Goal: Check status: Check status

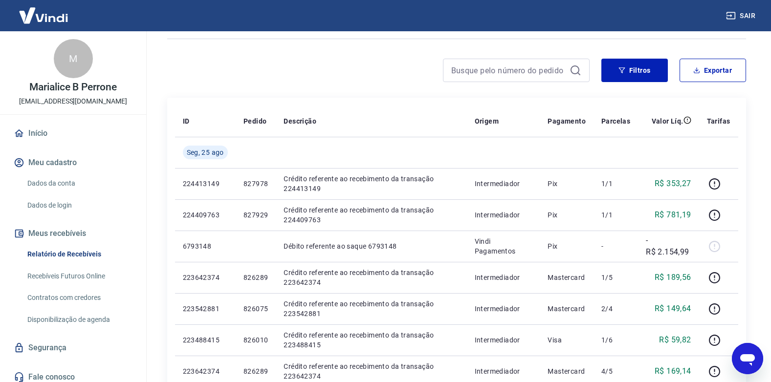
scroll to position [53, 0]
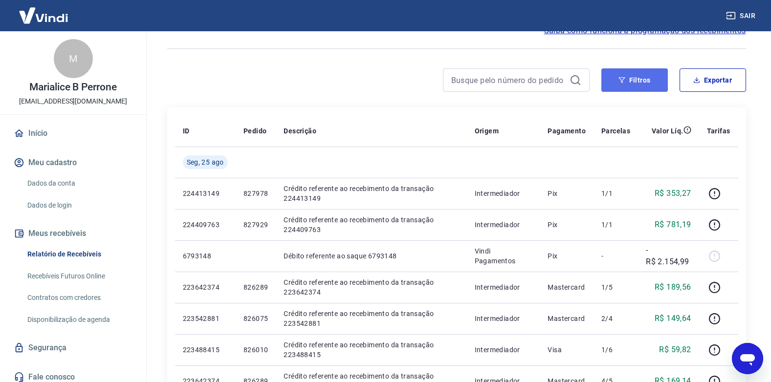
click at [640, 79] on button "Filtros" at bounding box center [634, 79] width 66 height 23
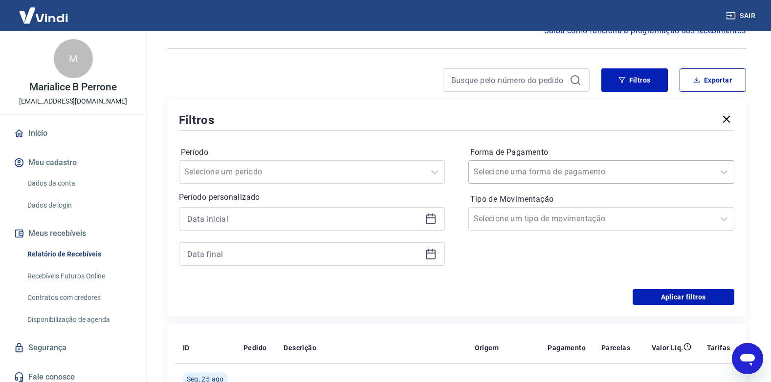
click at [552, 168] on input "Forma de Pagamento" at bounding box center [523, 172] width 99 height 12
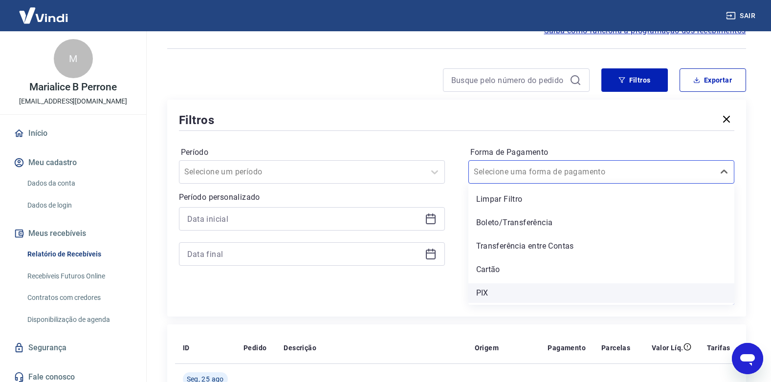
click at [483, 295] on div "PIX" at bounding box center [601, 294] width 266 height 20
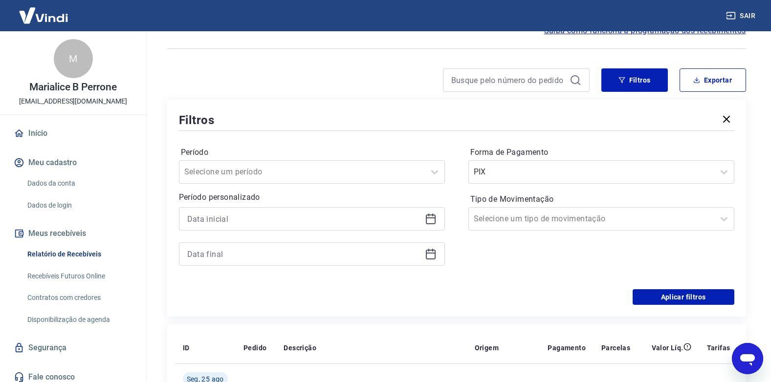
click at [485, 291] on div "Aplicar filtros" at bounding box center [456, 297] width 555 height 16
click at [691, 300] on button "Aplicar filtros" at bounding box center [684, 297] width 102 height 16
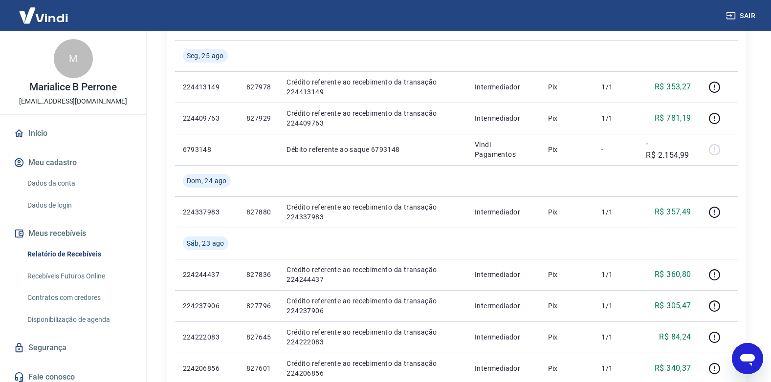
scroll to position [155, 0]
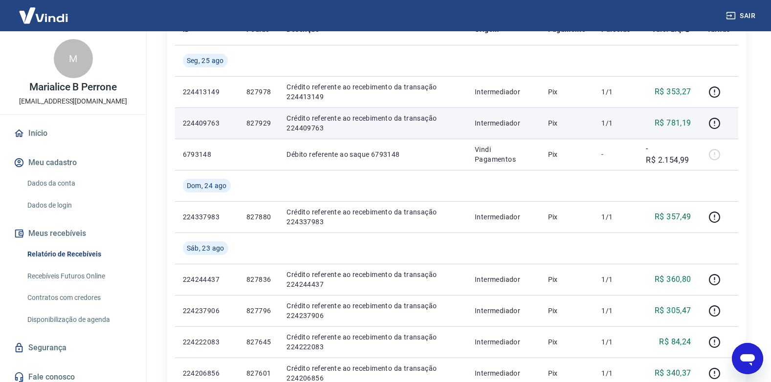
click at [675, 128] on p "R$ 781,19" at bounding box center [673, 123] width 37 height 12
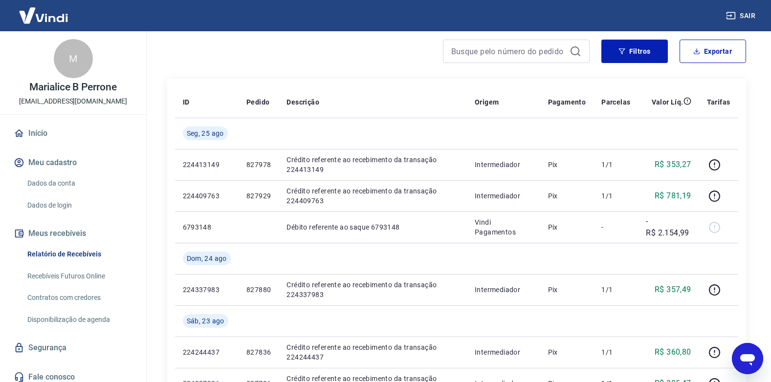
scroll to position [51, 0]
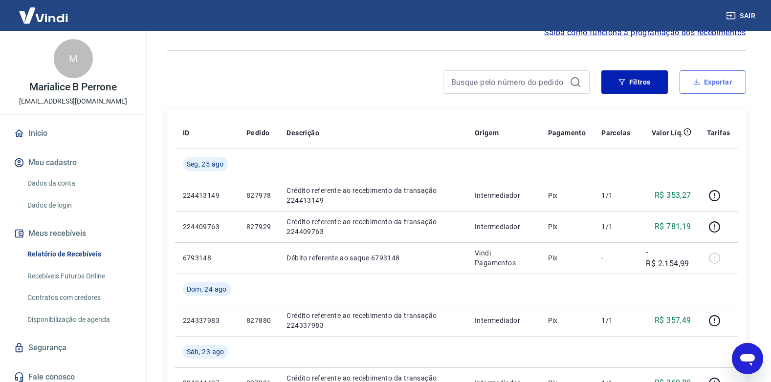
click at [717, 86] on button "Exportar" at bounding box center [713, 81] width 66 height 23
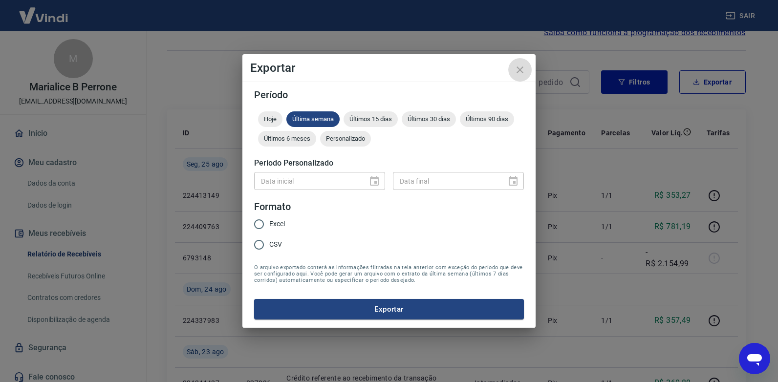
click at [523, 69] on button "close" at bounding box center [519, 69] width 23 height 23
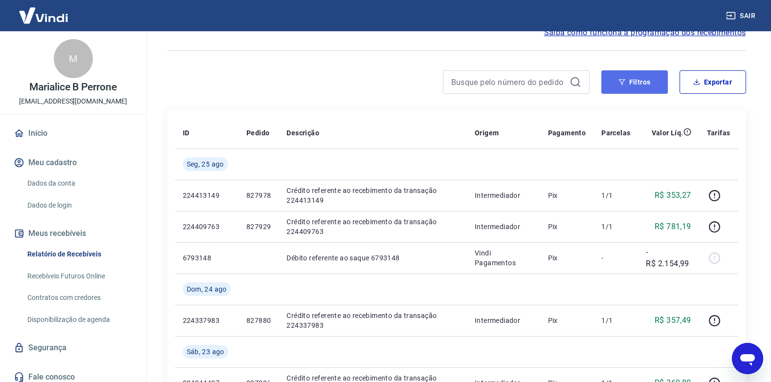
drag, startPoint x: 631, startPoint y: 84, endPoint x: 638, endPoint y: 82, distance: 7.0
click at [631, 84] on button "Filtros" at bounding box center [634, 81] width 66 height 23
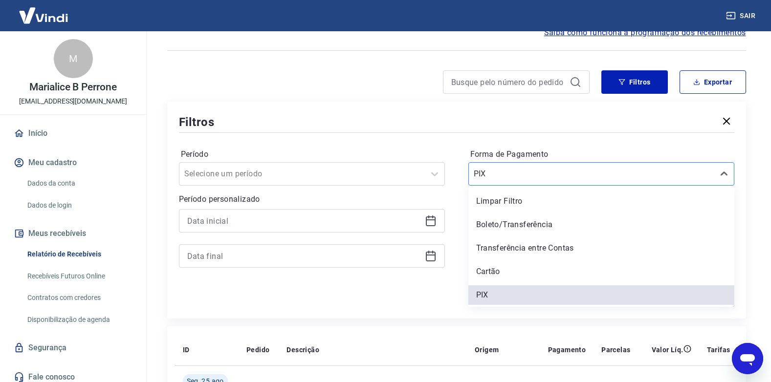
click at [495, 176] on input "Forma de Pagamento" at bounding box center [523, 174] width 99 height 12
click at [727, 175] on icon at bounding box center [724, 174] width 12 height 12
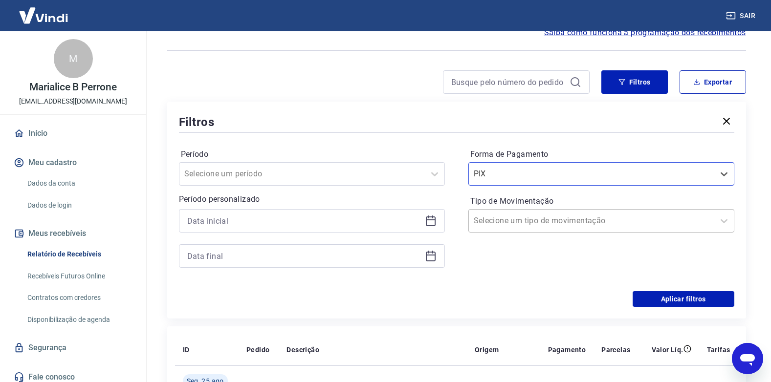
click at [540, 220] on input "Tipo de Movimentação" at bounding box center [523, 221] width 99 height 12
click at [492, 172] on input "Forma de Pagamento" at bounding box center [523, 174] width 99 height 12
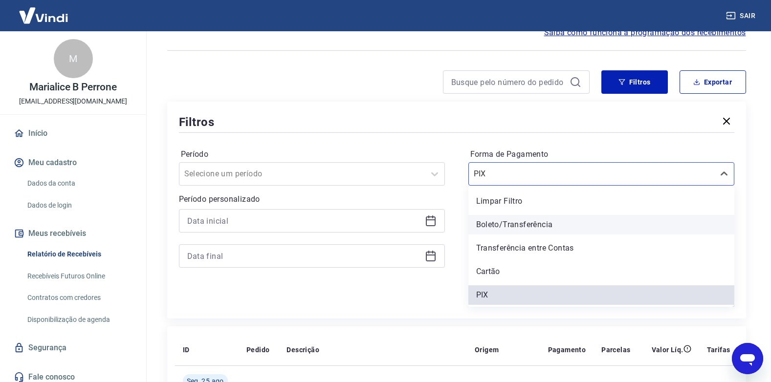
click at [507, 228] on div "Boleto/Transferência" at bounding box center [601, 225] width 266 height 20
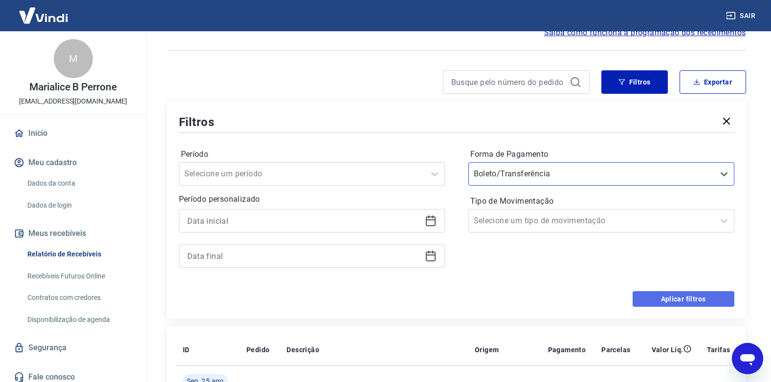
click at [679, 298] on button "Aplicar filtros" at bounding box center [684, 299] width 102 height 16
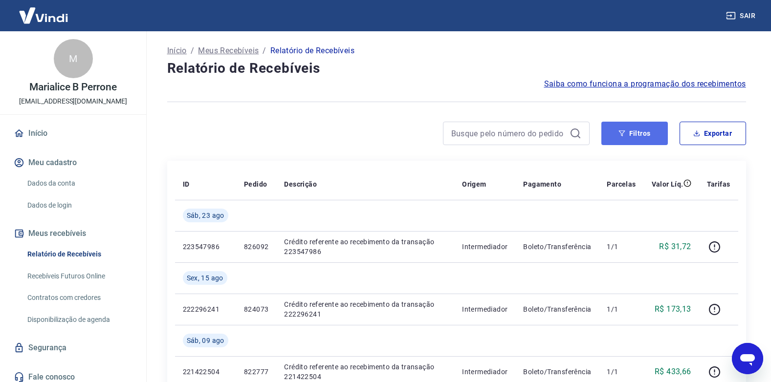
click at [643, 129] on button "Filtros" at bounding box center [634, 133] width 66 height 23
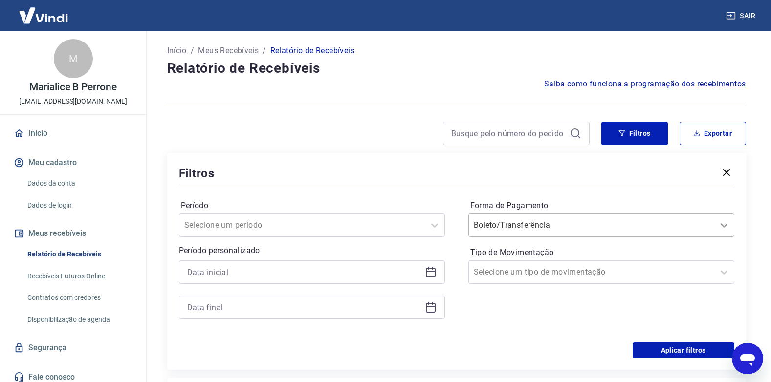
click at [723, 225] on icon at bounding box center [724, 226] width 12 height 12
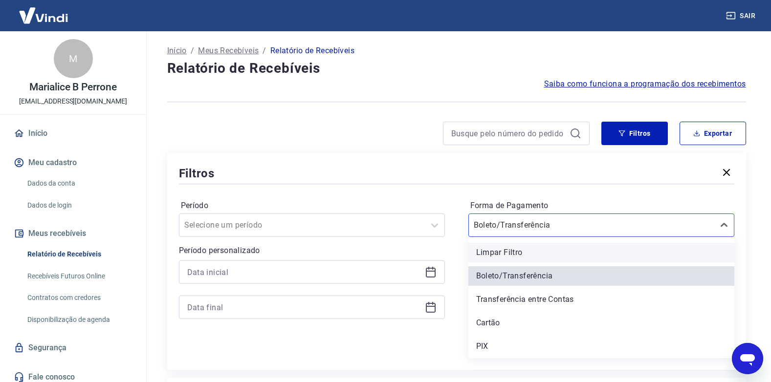
click at [512, 251] on div "Limpar Filtro" at bounding box center [601, 253] width 266 height 20
